Goal: Connect with others: Establish contact or relationships with other users

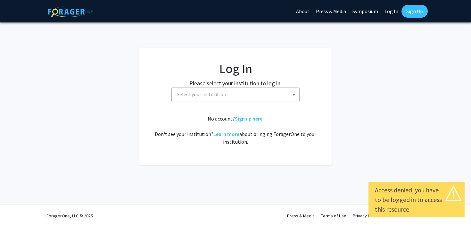
select select
click at [236, 94] on span "Select your institution" at bounding box center [236, 94] width 125 height 13
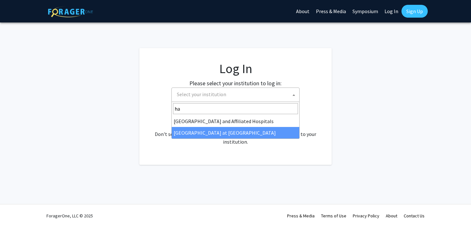
type input "ha"
select select "18"
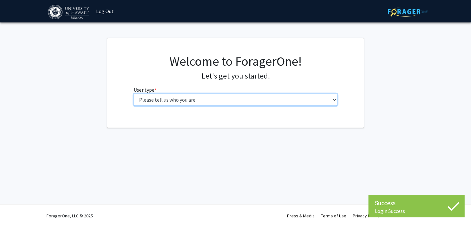
click at [207, 101] on select "Please tell us who you are Undergraduate Student Master's Student Doctoral Cand…" at bounding box center [236, 100] width 204 height 12
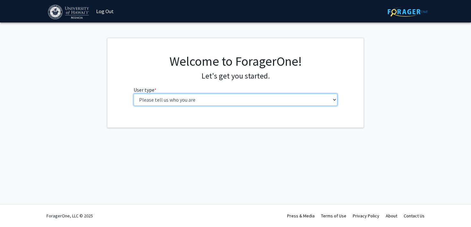
select select "1: undergrad"
click at [134, 94] on select "Please tell us who you are Undergraduate Student Master's Student Doctoral Cand…" at bounding box center [236, 100] width 204 height 12
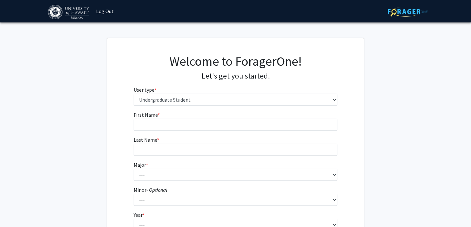
click at [174, 113] on fg-input "First Name * required" at bounding box center [236, 121] width 204 height 20
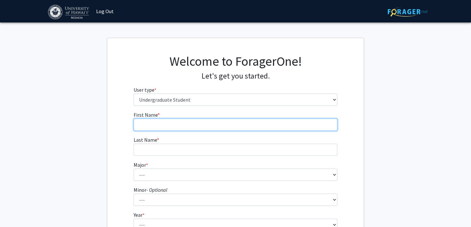
click at [174, 122] on input "First Name * required" at bounding box center [236, 125] width 204 height 12
type input "Elizabeth"
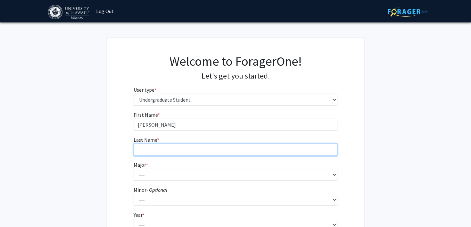
type input "Wade"
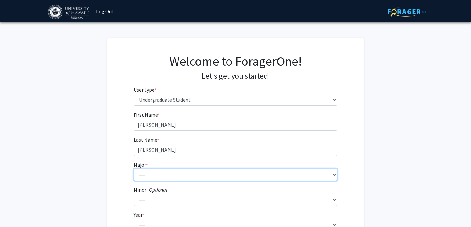
click at [165, 179] on select "--- Accounting American Studies Animal Sciences Anthropology Art Art History As…" at bounding box center [236, 175] width 204 height 12
select select "46: 1428"
click at [134, 169] on select "--- Accounting American Studies Animal Sciences Anthropology Art Art History As…" at bounding box center [236, 175] width 204 height 12
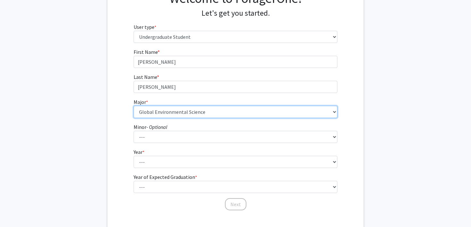
scroll to position [63, 0]
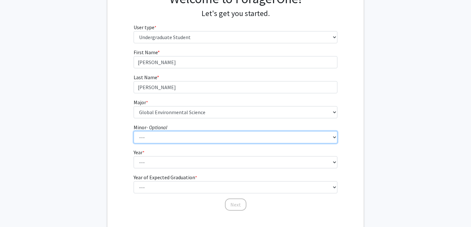
click at [174, 136] on select "--- American Studies Anthropology Art Art History Asian Studies Astronomy Astro…" at bounding box center [236, 137] width 204 height 12
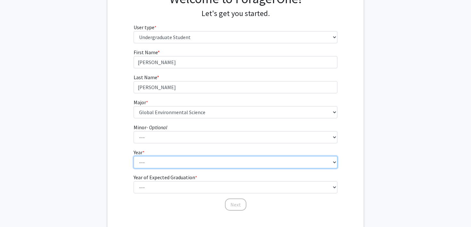
click at [167, 162] on select "--- First-year Sophomore Junior Senior Postbaccalaureate Certificate" at bounding box center [236, 162] width 204 height 12
select select "3: junior"
click at [134, 156] on select "--- First-year Sophomore Junior Senior Postbaccalaureate Certificate" at bounding box center [236, 162] width 204 height 12
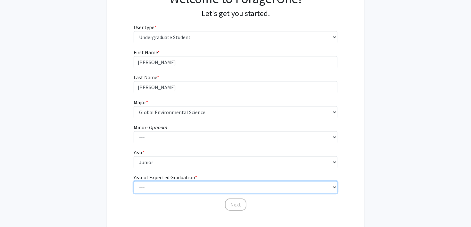
click at [167, 186] on select "--- 2025 2026 2027 2028 2029 2030 2031 2032 2033 2034" at bounding box center [236, 187] width 204 height 12
select select "3: 2027"
click at [134, 181] on select "--- 2025 2026 2027 2028 2029 2030 2031 2032 2033 2034" at bounding box center [236, 187] width 204 height 12
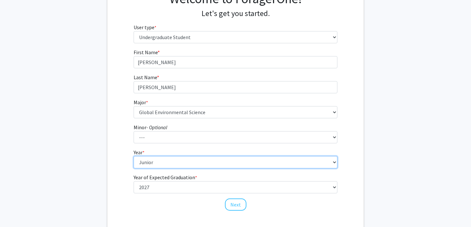
click at [167, 162] on select "--- First-year Sophomore Junior Senior Postbaccalaureate Certificate" at bounding box center [236, 162] width 204 height 12
select select "2: sophomore"
click at [134, 156] on select "--- First-year Sophomore Junior Senior Postbaccalaureate Certificate" at bounding box center [236, 162] width 204 height 12
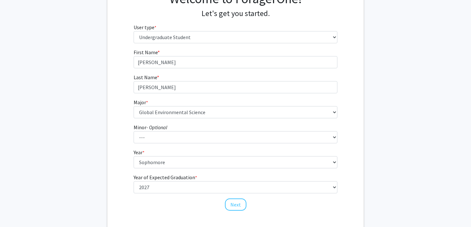
click at [188, 201] on div "Next" at bounding box center [236, 202] width 204 height 6
click at [230, 205] on button "Next" at bounding box center [235, 205] width 21 height 12
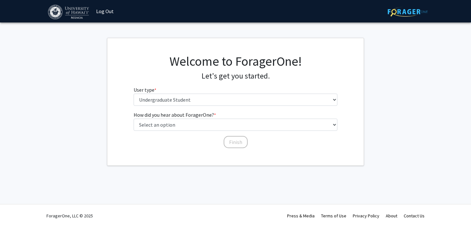
scroll to position [0, 0]
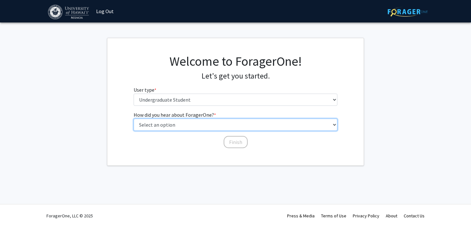
click at [189, 128] on select "Select an option Peer/student recommendation Faculty/staff recommendation Unive…" at bounding box center [236, 125] width 204 height 12
select select "2: faculty_recommendation"
click at [134, 119] on select "Select an option Peer/student recommendation Faculty/staff recommendation Unive…" at bounding box center [236, 125] width 204 height 12
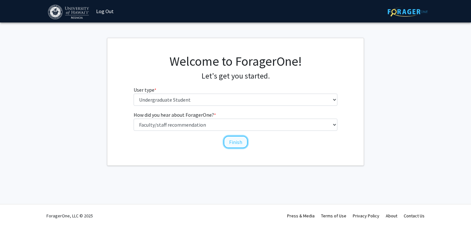
click at [234, 140] on button "Finish" at bounding box center [236, 142] width 24 height 12
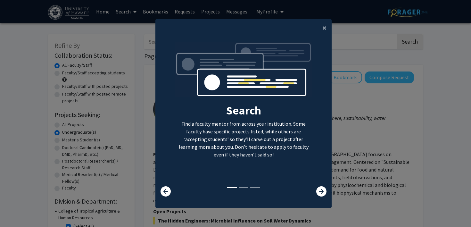
click at [327, 188] on div at bounding box center [316, 191] width 29 height 10
click at [324, 189] on icon at bounding box center [322, 191] width 10 height 10
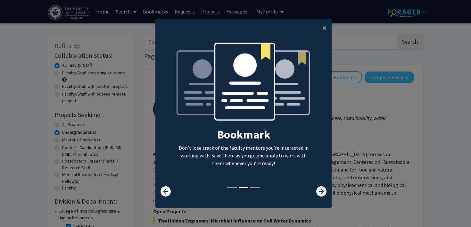
click at [324, 189] on icon at bounding box center [322, 191] width 10 height 10
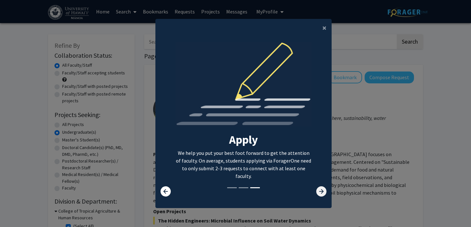
click at [324, 189] on icon at bounding box center [322, 191] width 10 height 10
click at [322, 190] on icon at bounding box center [322, 191] width 10 height 10
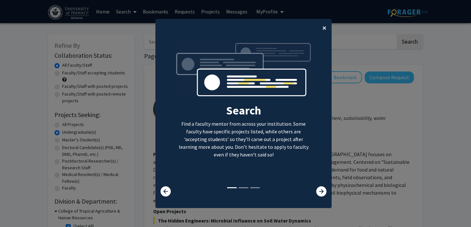
click at [325, 26] on span "×" at bounding box center [325, 28] width 4 height 10
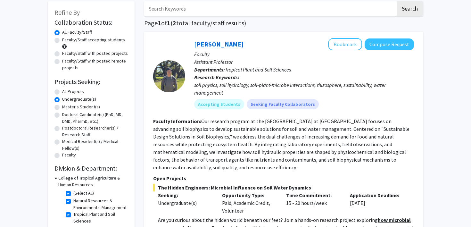
scroll to position [35, 0]
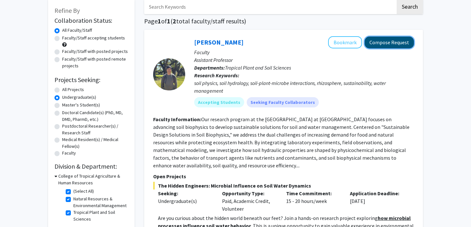
click at [393, 42] on button "Compose Request" at bounding box center [389, 43] width 49 height 12
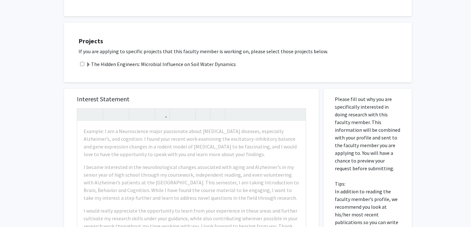
scroll to position [171, 0]
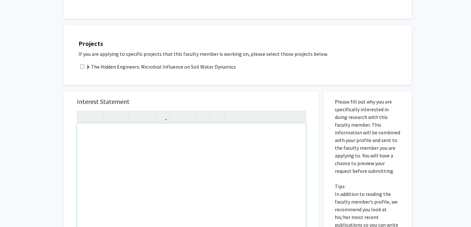
click at [255, 91] on div "Interest Statement Insert link Remove link" at bounding box center [192, 186] width 242 height 191
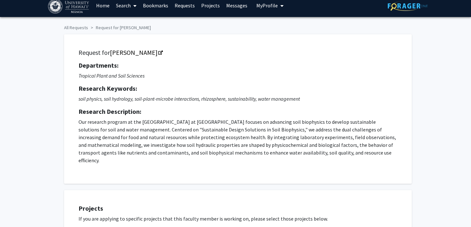
scroll to position [0, 0]
